Goal: Information Seeking & Learning: Learn about a topic

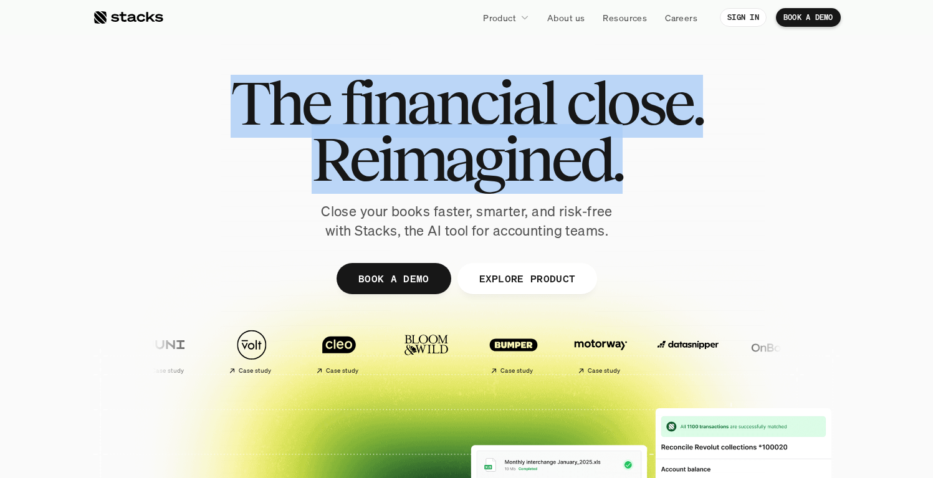
drag, startPoint x: 292, startPoint y: 113, endPoint x: 769, endPoint y: 185, distance: 482.7
click at [769, 185] on div "The financial close. Reimagined. Close your books faster, smarter, and risk-fre…" at bounding box center [467, 158] width 698 height 166
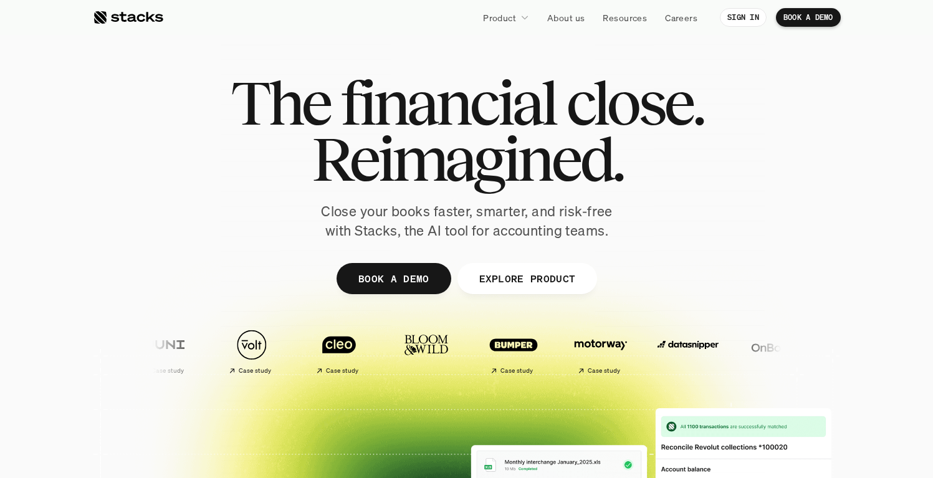
drag, startPoint x: 777, startPoint y: 186, endPoint x: 754, endPoint y: 185, distance: 23.1
click at [773, 186] on div "The financial close. Reimagined. Close your books faster, smarter, and risk-fre…" at bounding box center [467, 158] width 698 height 166
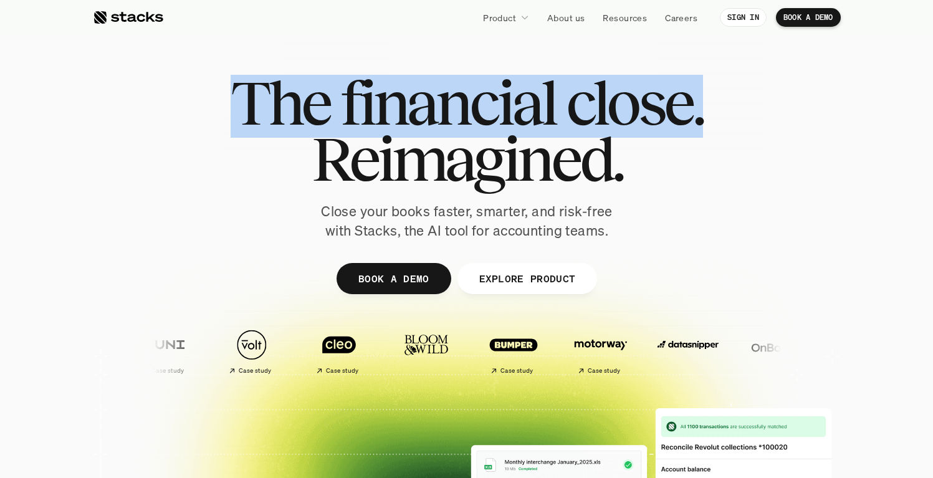
drag, startPoint x: 325, startPoint y: 159, endPoint x: 804, endPoint y: 260, distance: 489.6
click at [805, 261] on div "The financial close. Reimagined. Close your books faster, smarter, and risk-fre…" at bounding box center [467, 305] width 748 height 561
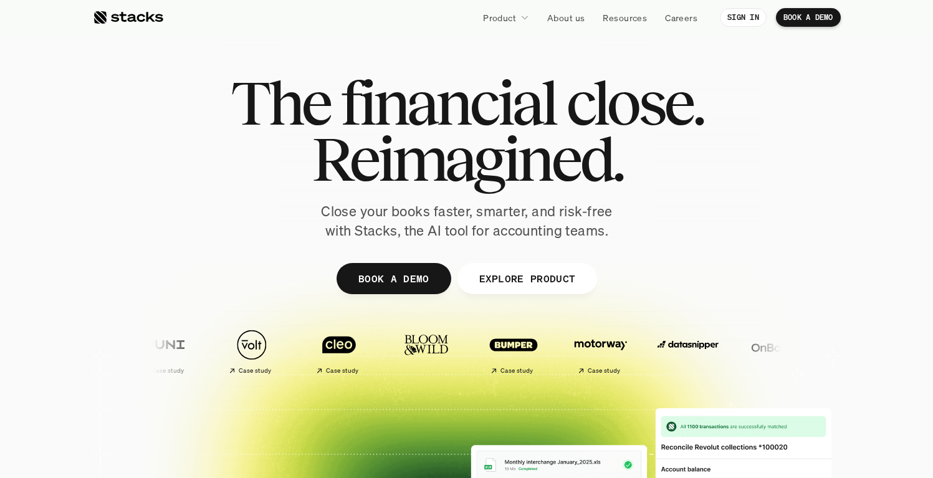
click at [795, 258] on div at bounding box center [467, 305] width 748 height 561
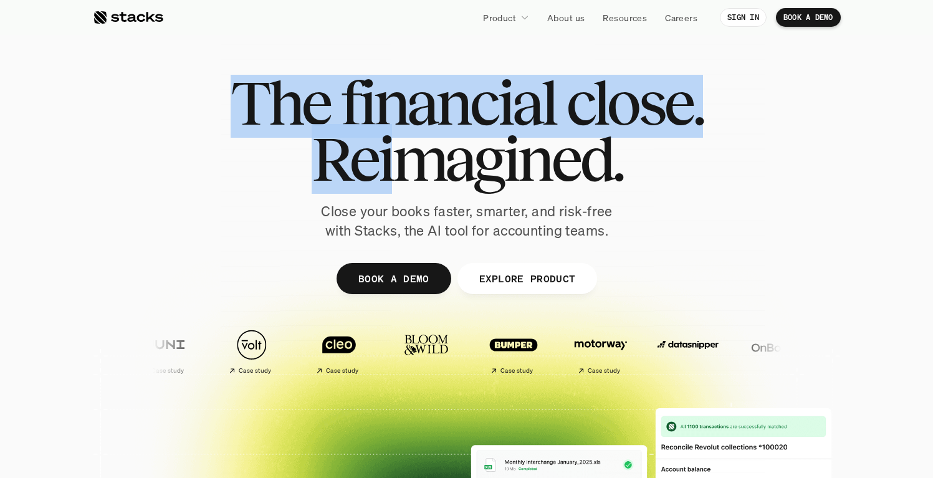
drag, startPoint x: 657, startPoint y: 244, endPoint x: 376, endPoint y: 185, distance: 287.6
click at [376, 185] on div "The financial close. Reimagined. Close your books faster, smarter, and risk-fre…" at bounding box center [467, 305] width 748 height 561
click at [366, 183] on span "Reimagined." at bounding box center [466, 159] width 311 height 56
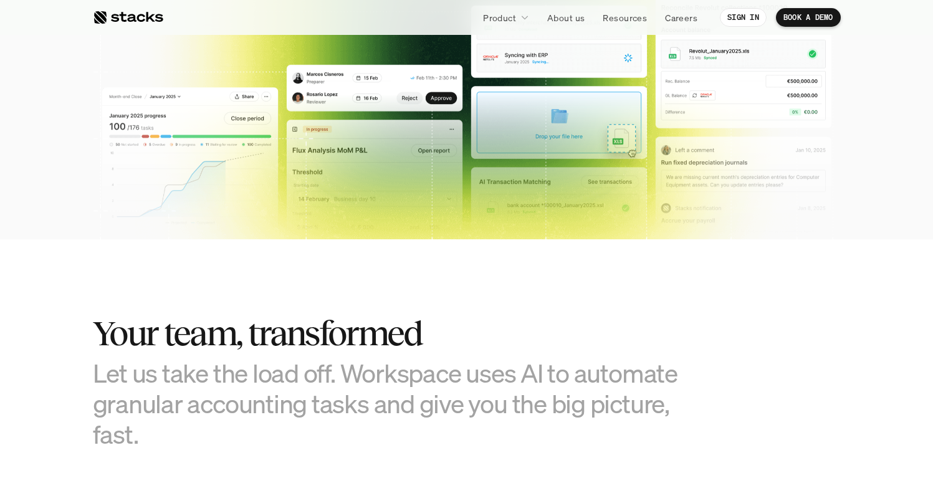
scroll to position [694, 0]
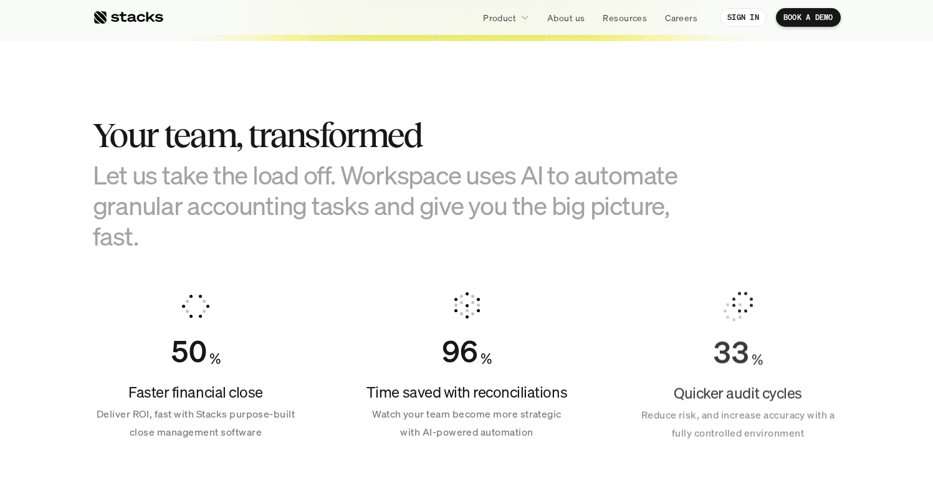
click at [286, 245] on h3 "Let us take the load off. Workspace uses AI to automate granular accounting tas…" at bounding box center [404, 205] width 623 height 92
drag, startPoint x: 126, startPoint y: 138, endPoint x: 294, endPoint y: 242, distance: 197.5
click at [285, 239] on div "Your team, transformed Let us take the load off. Workspace uses AI to automate …" at bounding box center [404, 183] width 623 height 135
click at [295, 242] on h3 "Let us take the load off. Workspace uses AI to automate granular accounting tas…" at bounding box center [404, 205] width 623 height 92
drag, startPoint x: 160, startPoint y: 204, endPoint x: 222, endPoint y: 238, distance: 70.8
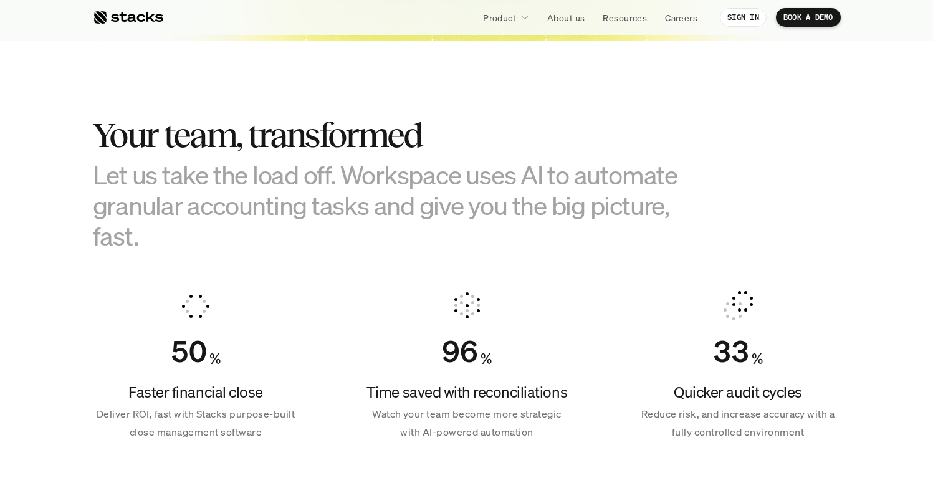
click at [222, 237] on section "Your team, transformed Let us take the load off. Workspace uses AI to automate …" at bounding box center [466, 273] width 933 height 465
click at [222, 238] on h3 "Let us take the load off. Workspace uses AI to automate granular accounting tas…" at bounding box center [404, 205] width 623 height 92
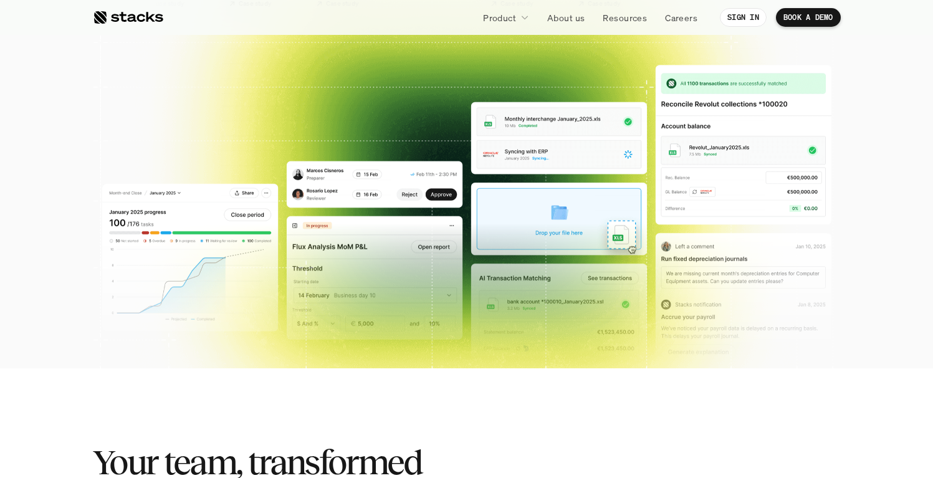
scroll to position [0, 0]
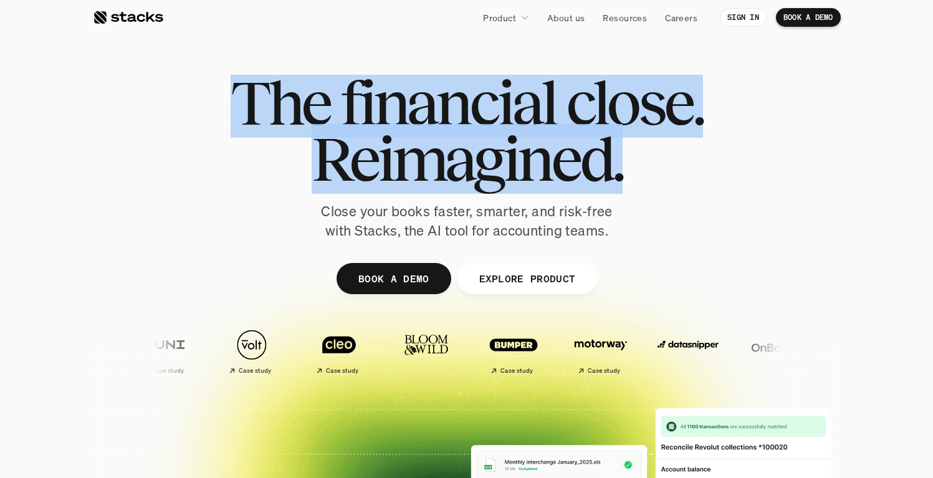
drag, startPoint x: 192, startPoint y: 112, endPoint x: 687, endPoint y: 174, distance: 498.5
click at [677, 171] on div "The financial close. Reimagined. Close your books faster, smarter, and risk-fre…" at bounding box center [467, 158] width 698 height 166
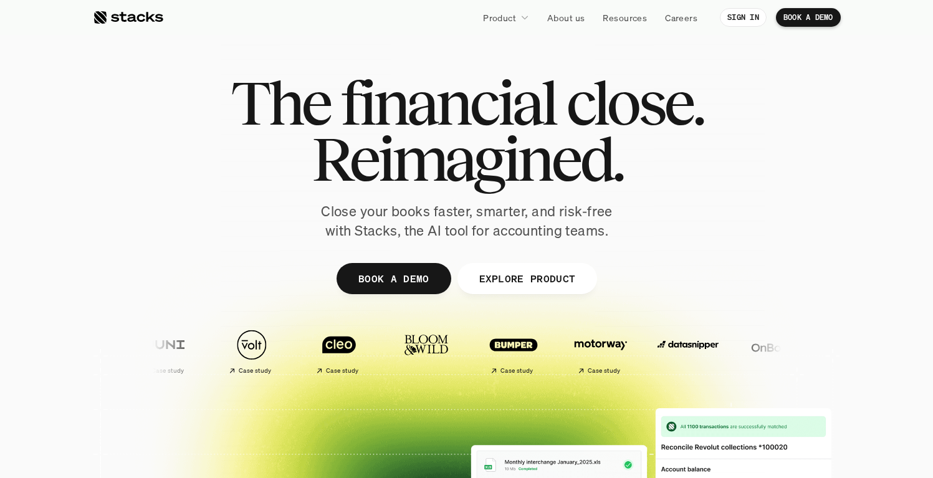
click at [687, 174] on h1 "Reimagined." at bounding box center [467, 159] width 472 height 56
